Goal: Navigation & Orientation: Find specific page/section

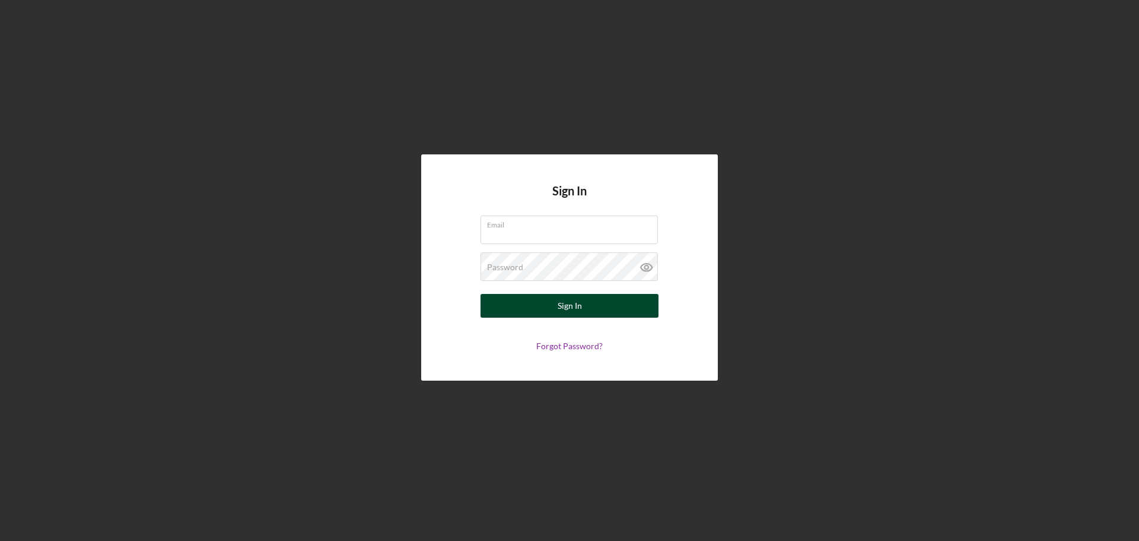
type input "[EMAIL_ADDRESS][DOMAIN_NAME]"
click at [548, 307] on button "Sign In" at bounding box center [570, 306] width 178 height 24
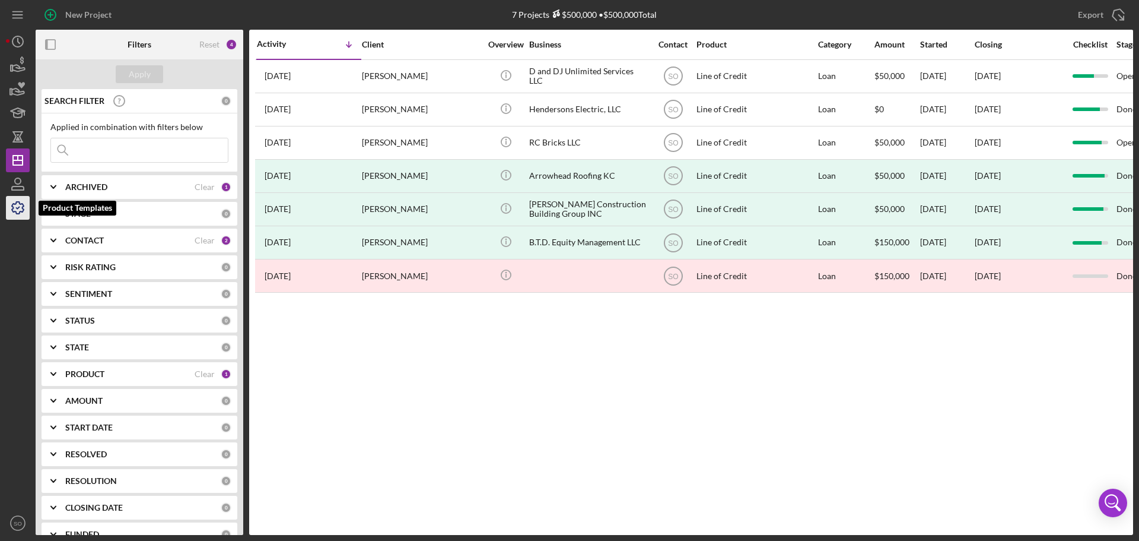
click at [20, 211] on icon "button" at bounding box center [18, 208] width 30 height 30
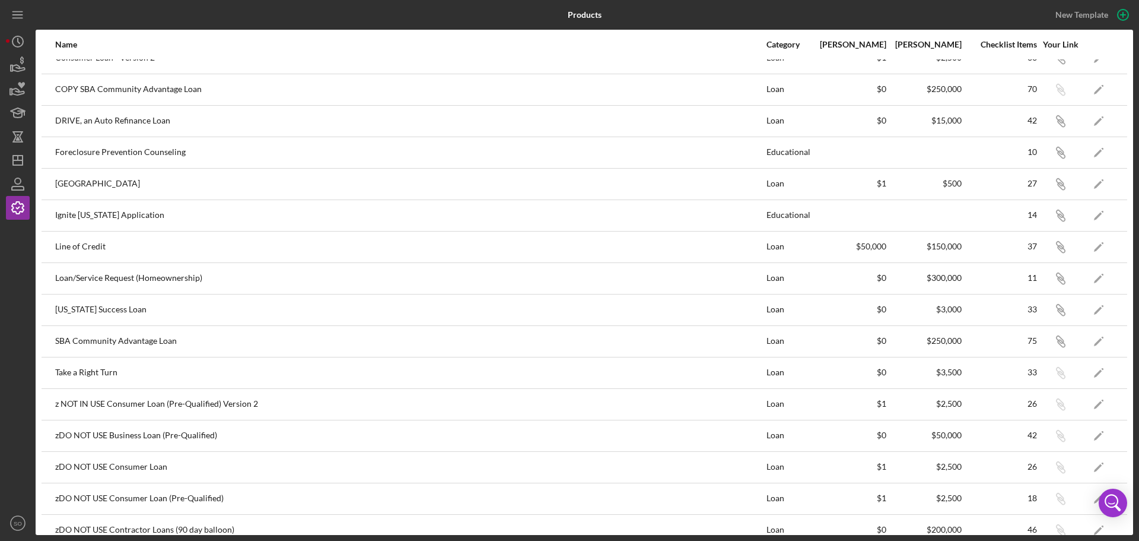
scroll to position [297, 0]
